Goal: Task Accomplishment & Management: Use online tool/utility

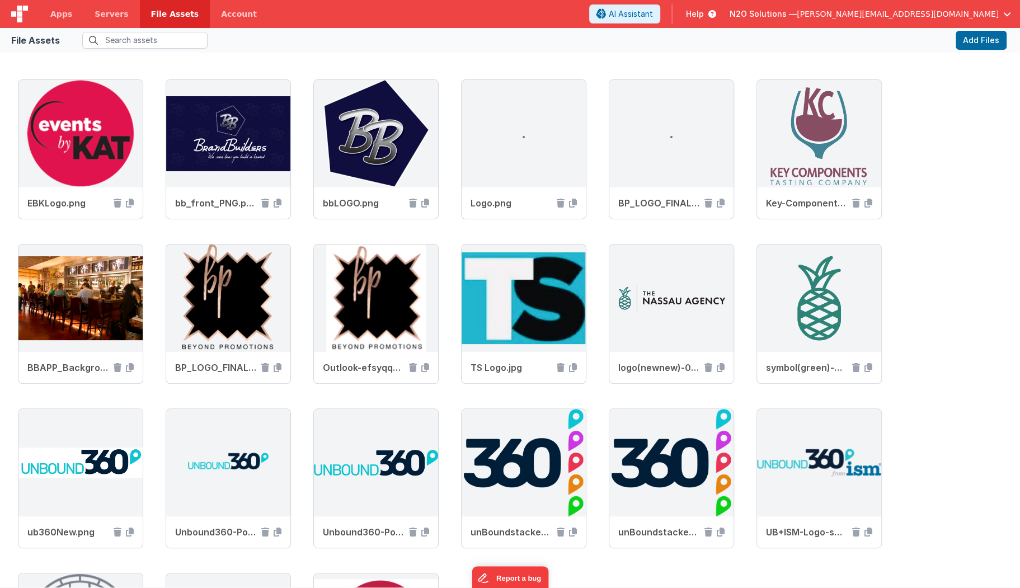
scroll to position [211, 0]
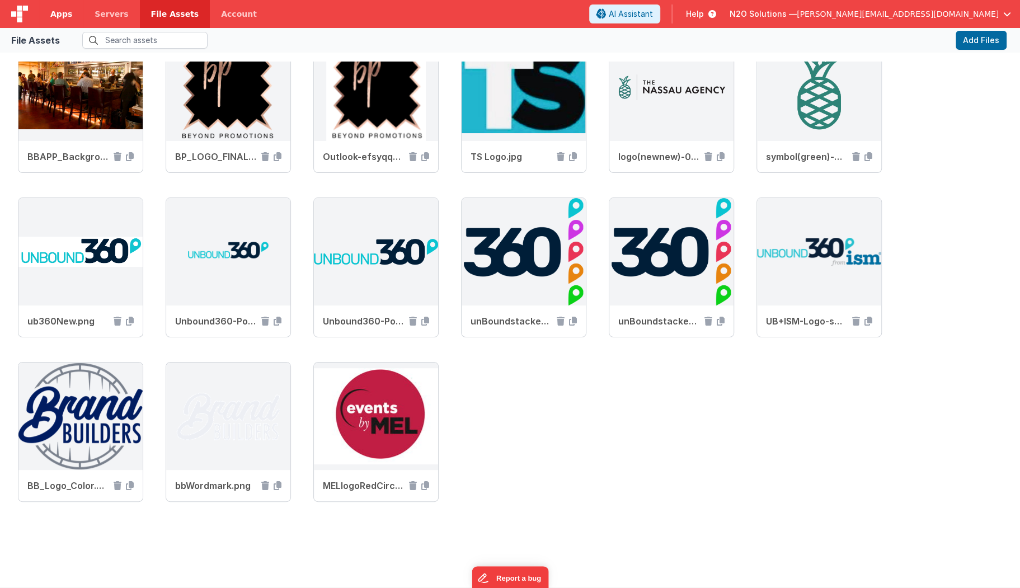
click at [60, 13] on span "Apps" at bounding box center [61, 13] width 22 height 11
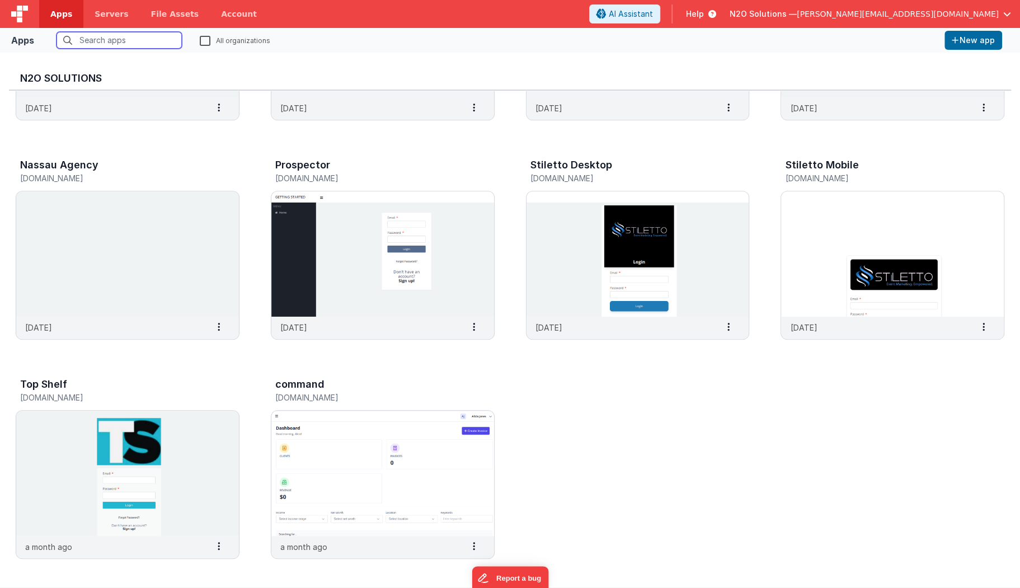
scroll to position [396, 0]
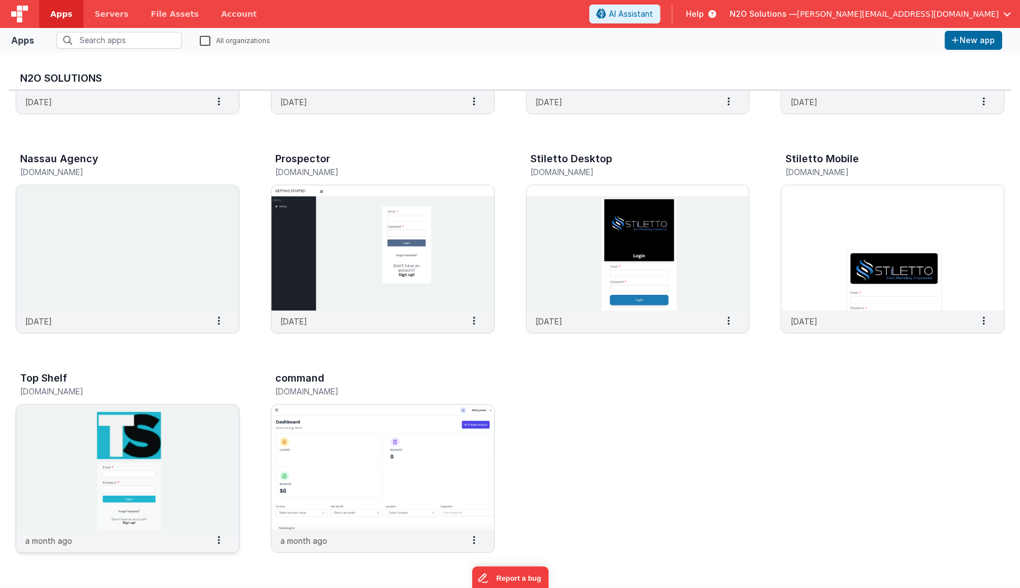
click at [203, 432] on img at bounding box center [127, 467] width 223 height 125
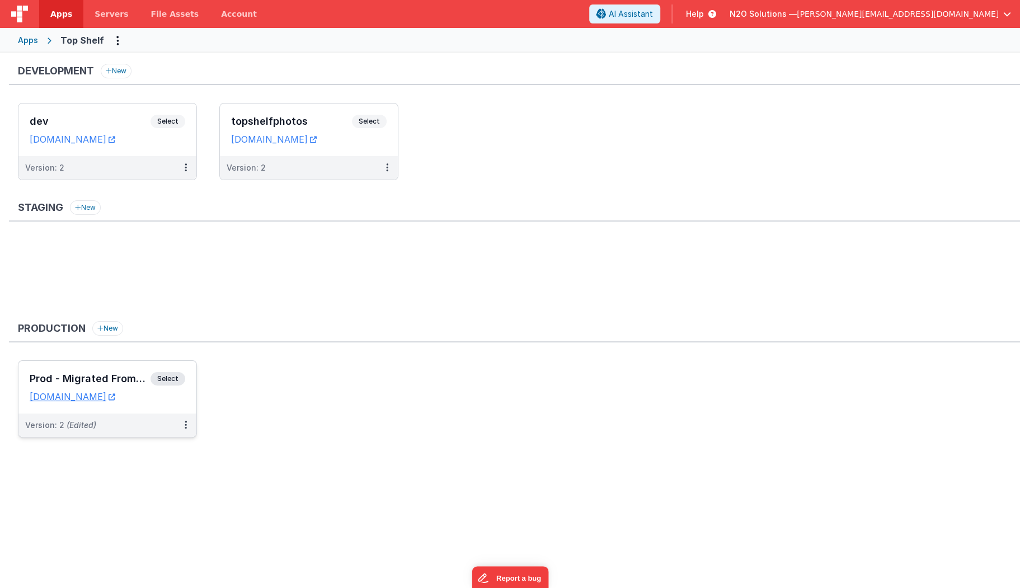
click at [131, 424] on div "Version: 2 (Edited)" at bounding box center [100, 425] width 150 height 11
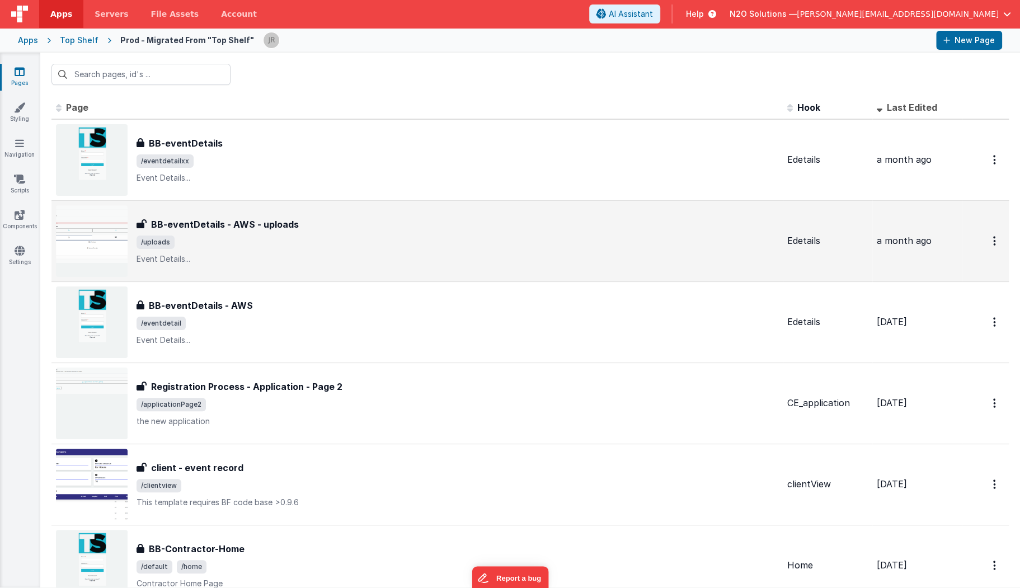
click at [394, 243] on span "/uploads" at bounding box center [458, 242] width 642 height 13
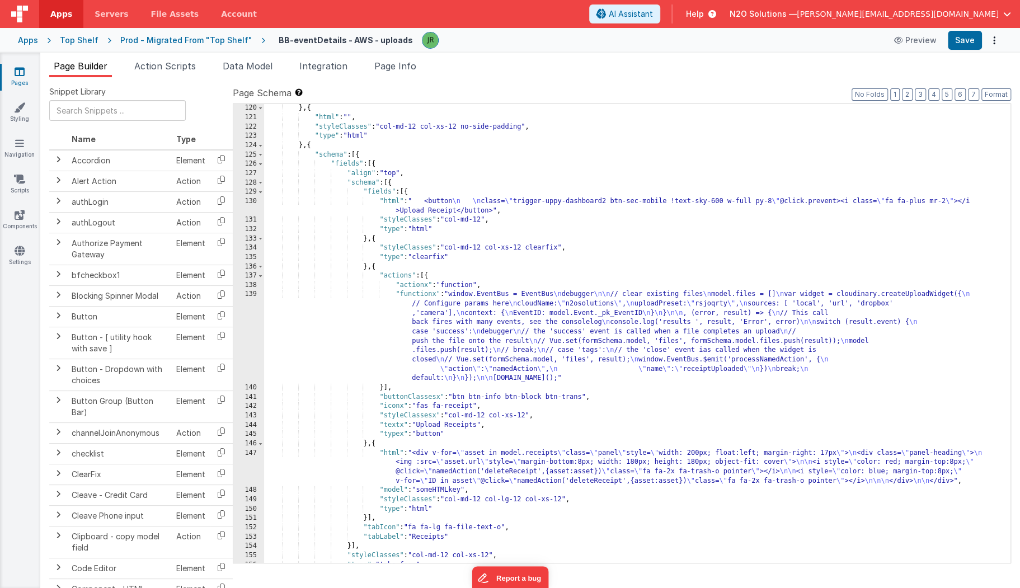
scroll to position [1194, 0]
click at [537, 211] on div "} , { "html" : "" , "styleClasses" : "col-md-12 col-xs-12 no-side-padding" , "t…" at bounding box center [637, 342] width 746 height 477
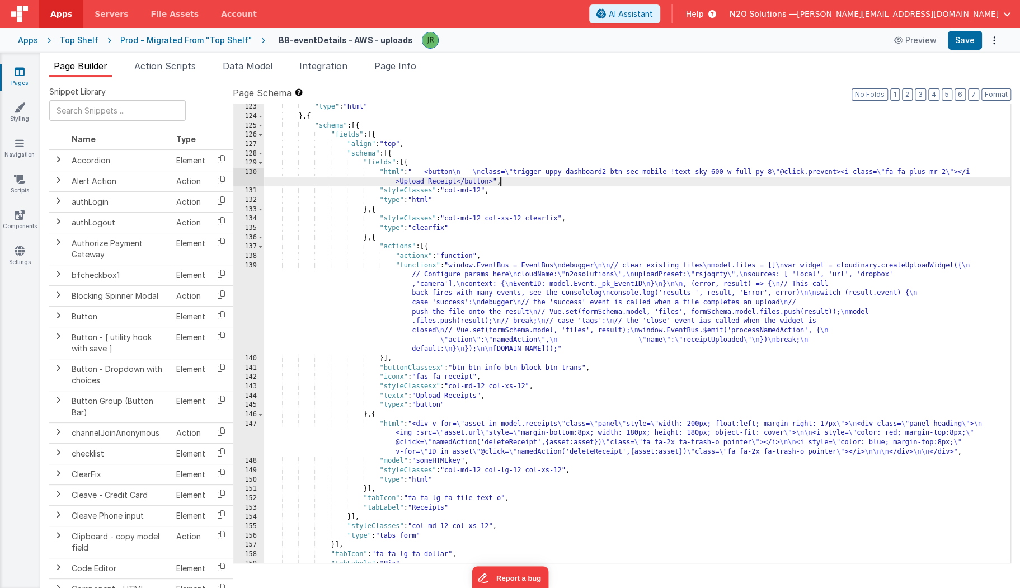
scroll to position [1229, 0]
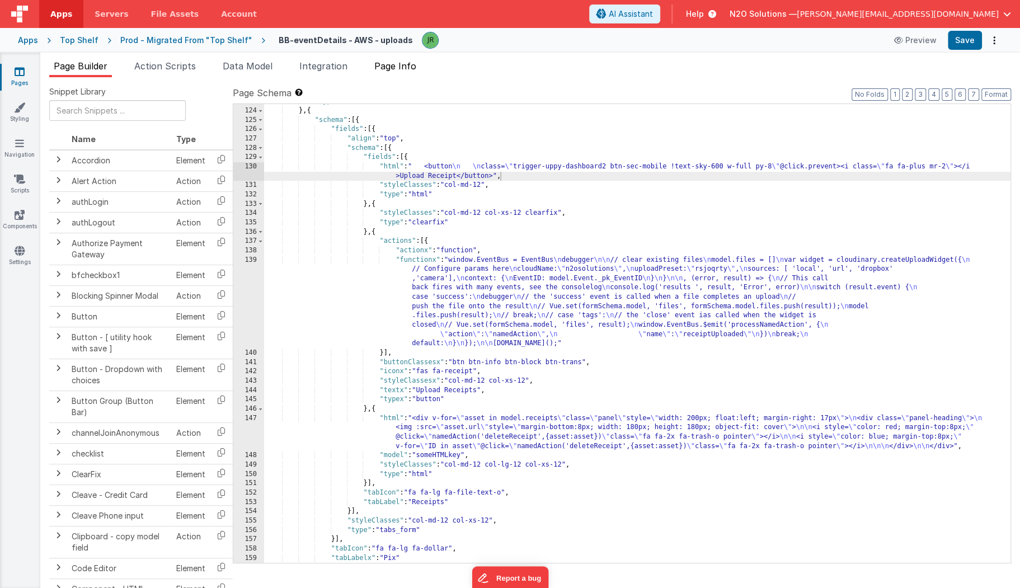
click at [388, 65] on span "Page Info" at bounding box center [395, 65] width 42 height 11
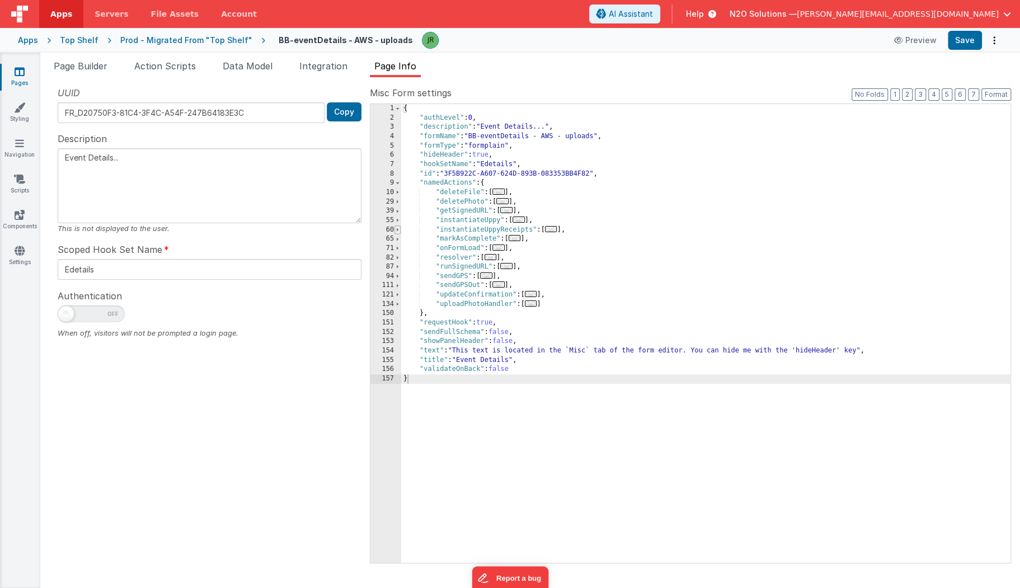
click at [398, 229] on span at bounding box center [397, 230] width 6 height 10
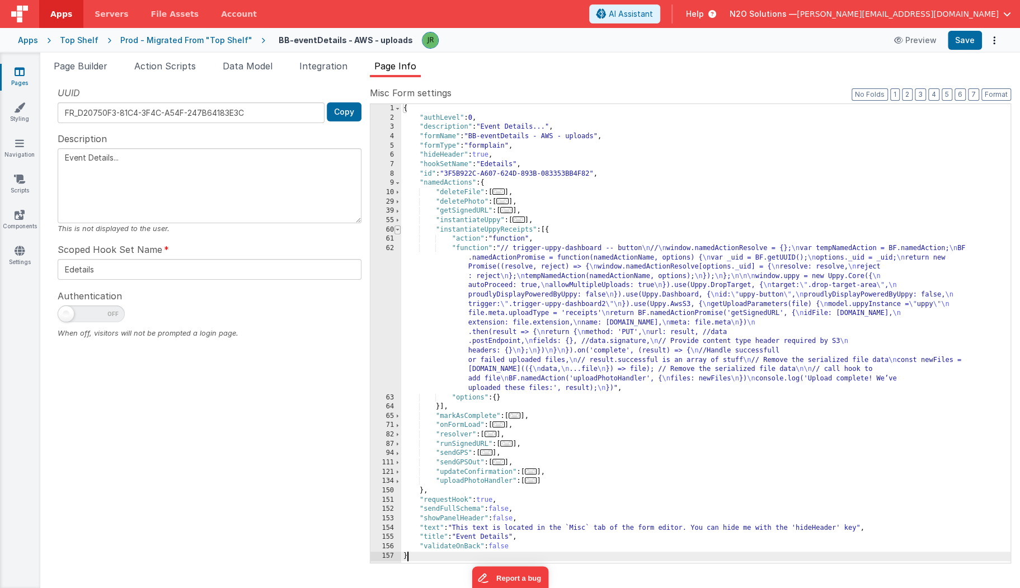
click at [398, 229] on span at bounding box center [397, 230] width 6 height 10
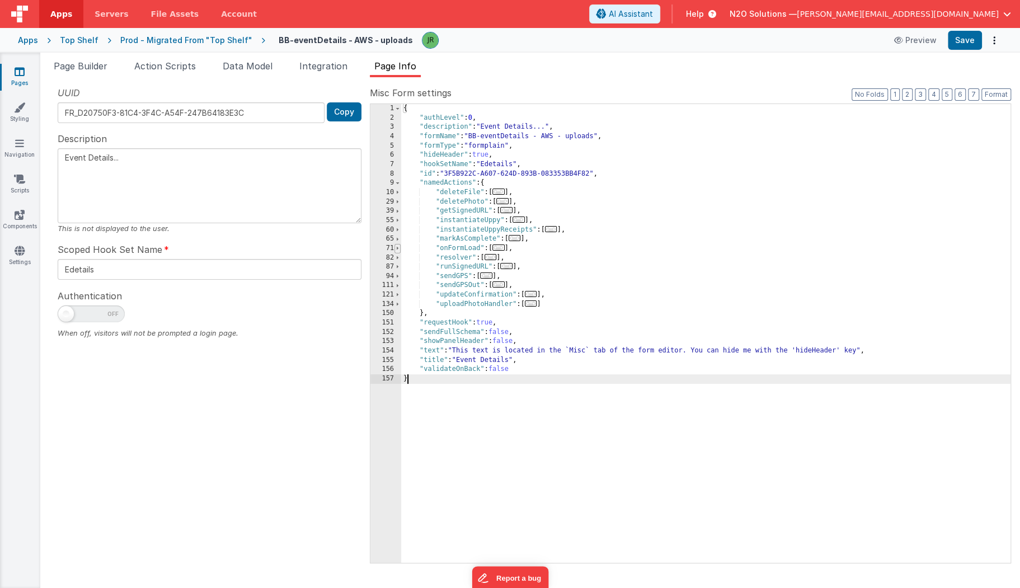
click at [399, 247] on span at bounding box center [397, 249] width 6 height 10
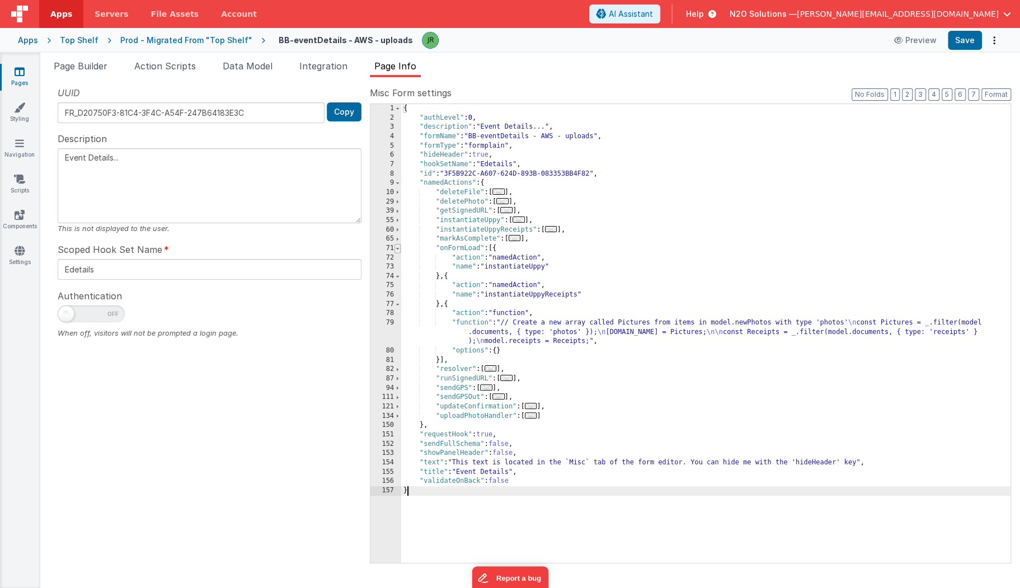
click at [399, 247] on span at bounding box center [397, 249] width 6 height 10
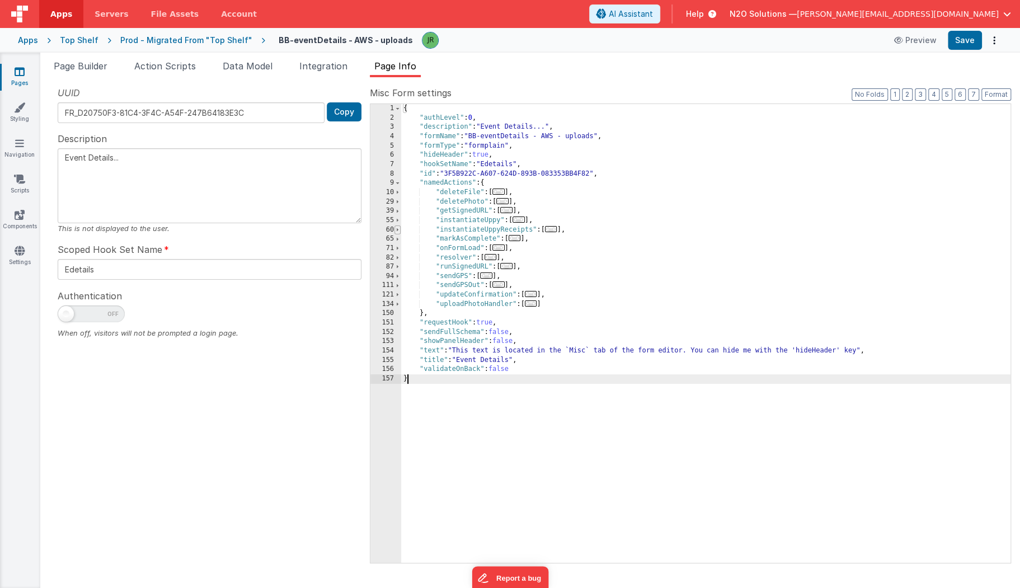
click at [397, 229] on span at bounding box center [397, 230] width 6 height 10
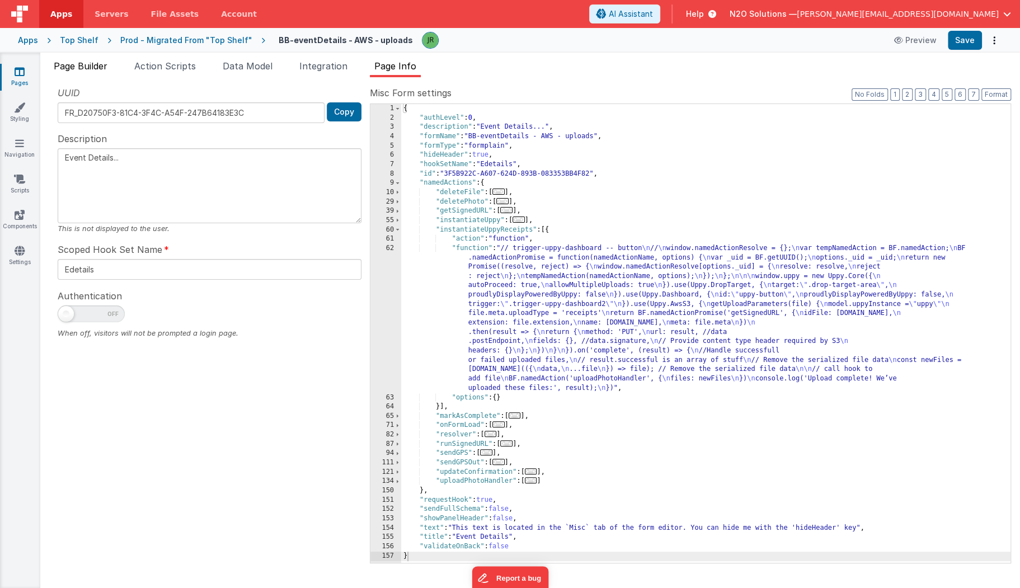
click at [102, 65] on span "Page Builder" at bounding box center [81, 65] width 54 height 11
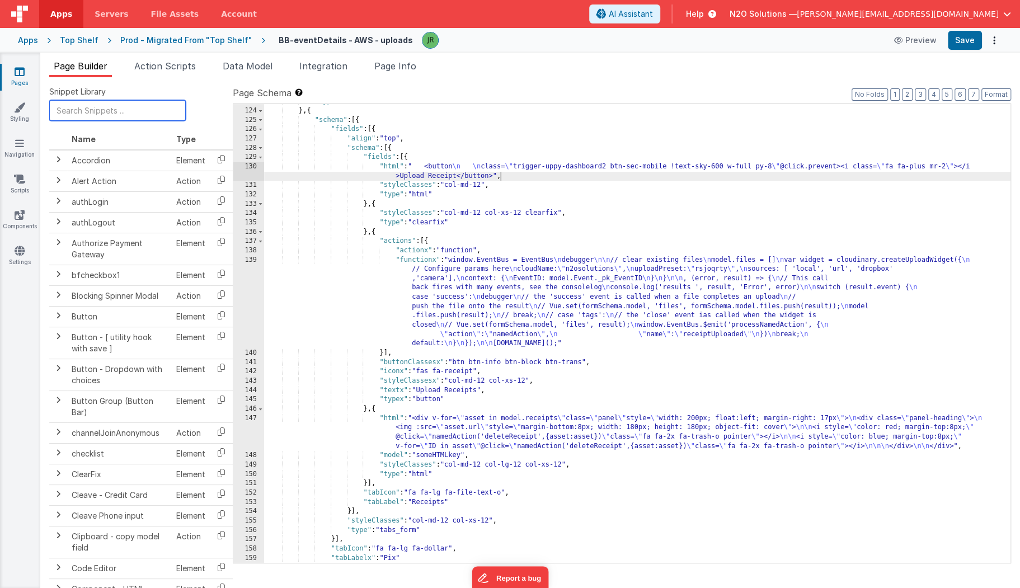
click at [104, 111] on input "text" at bounding box center [117, 110] width 137 height 21
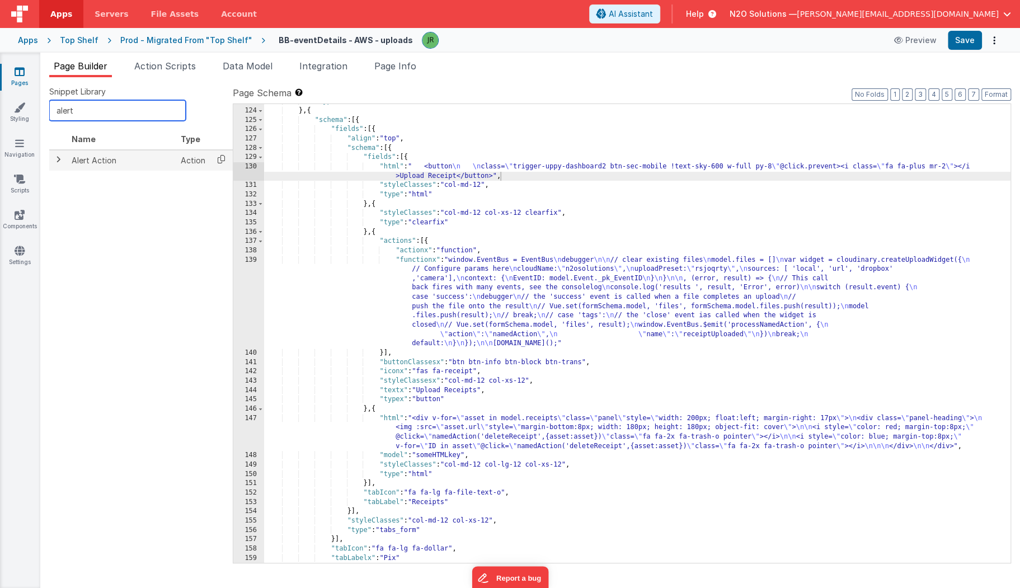
type input "alert"
click at [219, 157] on icon at bounding box center [221, 159] width 23 height 17
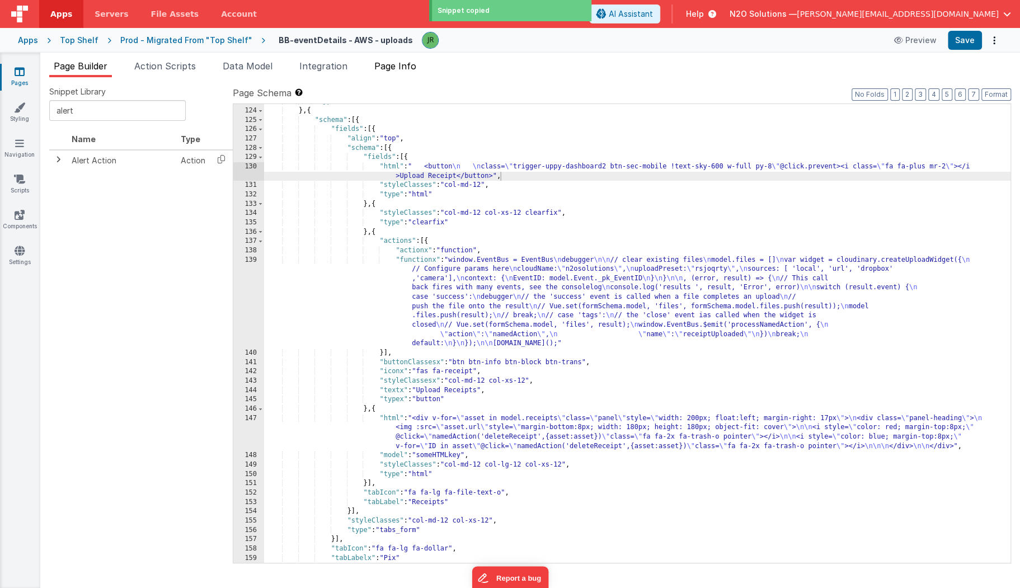
click at [389, 76] on li "Page Info" at bounding box center [395, 68] width 51 height 18
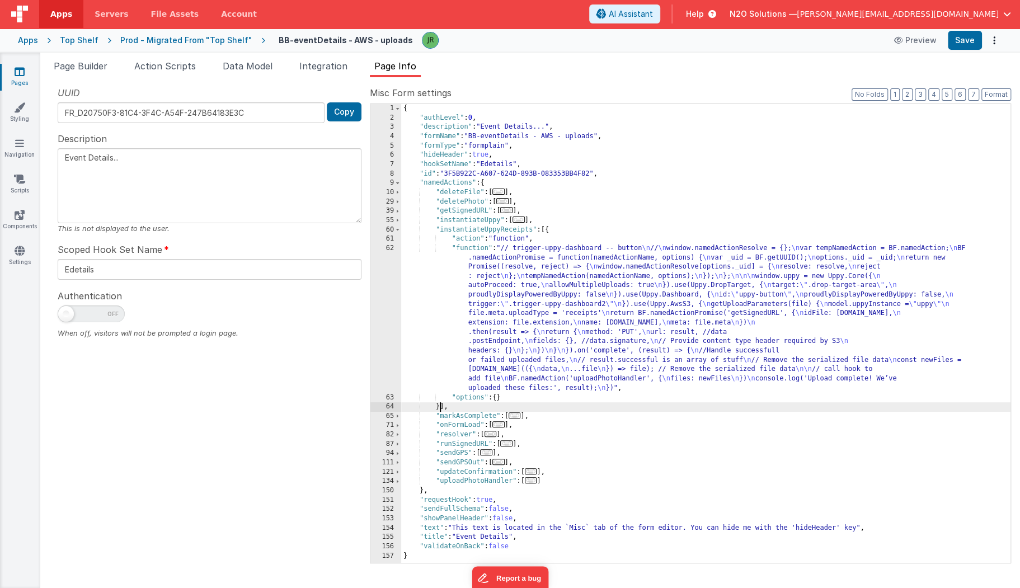
click at [441, 406] on div "{ "authLevel" : 0 , "description" : "Event Details..." , "formName" : "BB-event…" at bounding box center [705, 342] width 609 height 477
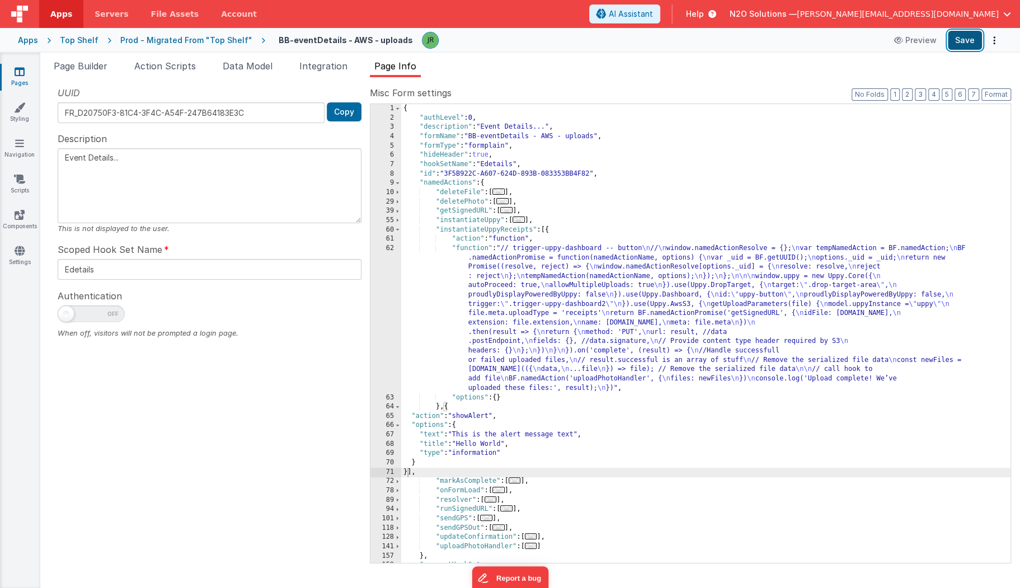
click at [955, 42] on button "Save" at bounding box center [965, 40] width 34 height 19
